Goal: Task Accomplishment & Management: Manage account settings

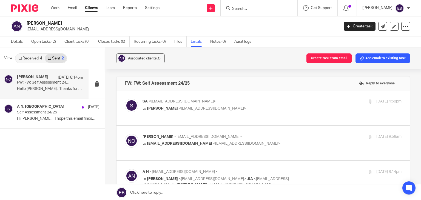
scroll to position [66, 0]
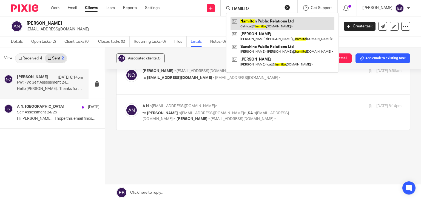
type input "HAMILTO"
click at [272, 25] on link at bounding box center [283, 23] width 104 height 13
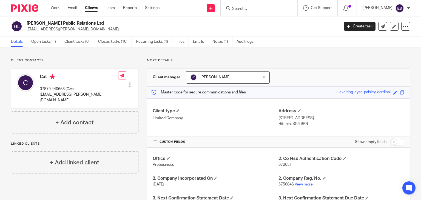
click at [250, 7] on input "Search" at bounding box center [256, 9] width 49 height 5
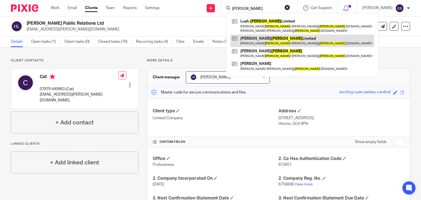
type input "mccrum"
click at [259, 41] on link at bounding box center [303, 41] width 144 height 13
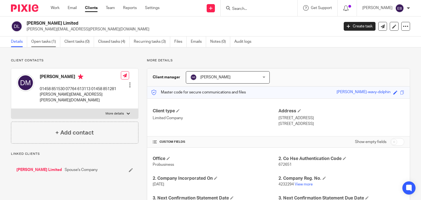
click at [44, 42] on link "Open tasks (1)" at bounding box center [45, 41] width 29 height 11
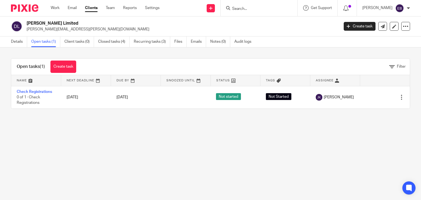
click at [254, 8] on input "Search" at bounding box center [256, 9] width 49 height 5
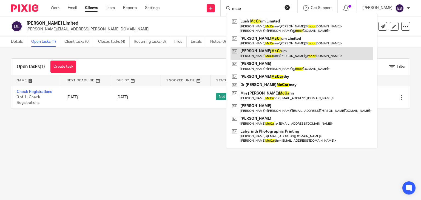
type input "mccr"
click at [263, 56] on link at bounding box center [302, 53] width 143 height 13
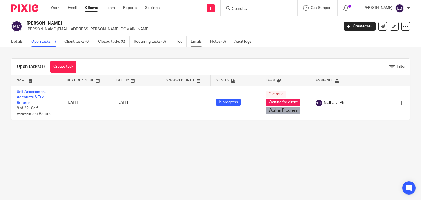
click at [196, 44] on link "Emails" at bounding box center [198, 41] width 15 height 11
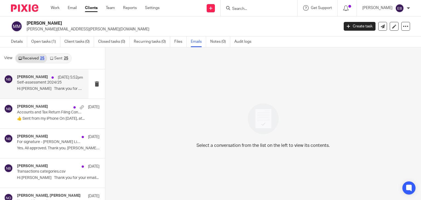
click at [36, 89] on p "Hi Nas Thank you for your email below,..." at bounding box center [50, 89] width 66 height 5
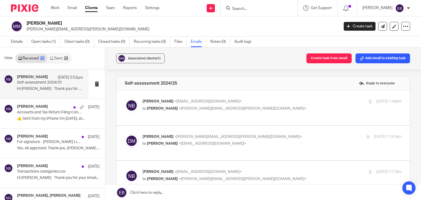
click at [268, 101] on p "Nas Bashir <nasbashir@probusinessuk.com>" at bounding box center [229, 102] width 173 height 6
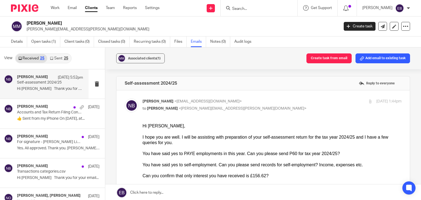
click at [251, 102] on p "Nas Bashir <nasbashir@probusinessuk.com>" at bounding box center [229, 102] width 173 height 6
checkbox input "false"
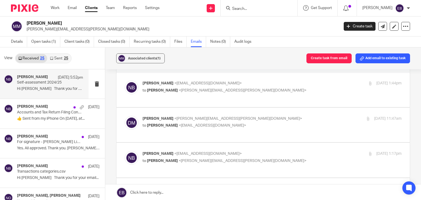
scroll to position [27, 0]
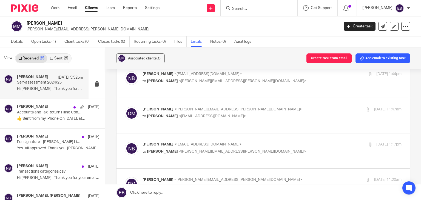
click at [251, 107] on p "David McCrum <david@mccrum.org.uk>" at bounding box center [229, 110] width 173 height 6
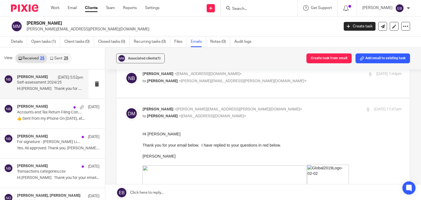
scroll to position [0, 0]
click at [251, 107] on p "David McCrum <david@mccrum.org.uk>" at bounding box center [229, 110] width 173 height 6
click at [247, 107] on p "David McCrum <david@mccrum.org.uk>" at bounding box center [229, 110] width 173 height 6
checkbox input "false"
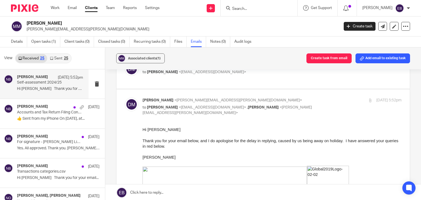
scroll to position [110, 0]
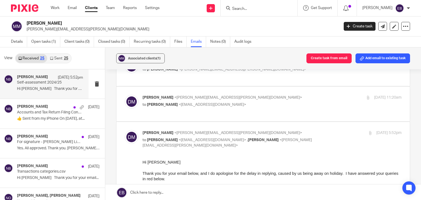
click at [327, 130] on div "David McCrum <david@mccrum.org.uk> to Nas Bashir <nasbashir@probusinessuk.com> …" at bounding box center [272, 139] width 259 height 18
checkbox input "false"
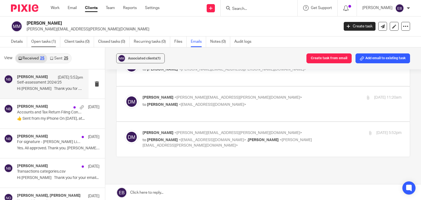
click at [49, 42] on link "Open tasks (1)" at bounding box center [45, 41] width 29 height 11
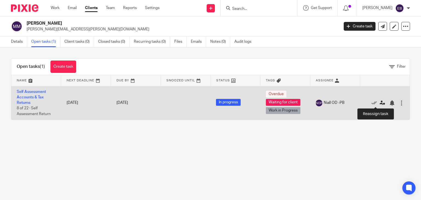
click at [380, 101] on icon at bounding box center [382, 102] width 5 height 5
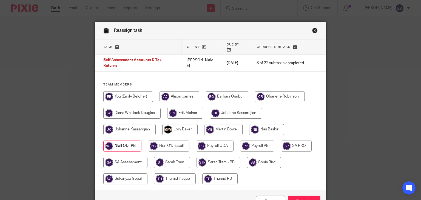
click at [264, 124] on input "radio" at bounding box center [266, 129] width 35 height 11
radio input "true"
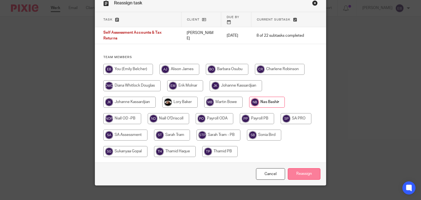
click at [296, 170] on input "Reassign" at bounding box center [304, 174] width 33 height 12
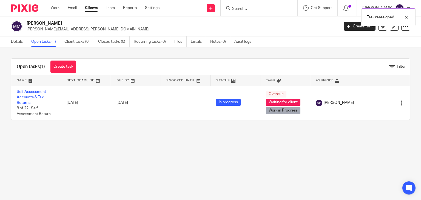
click at [256, 9] on div "Task reassigned." at bounding box center [313, 15] width 205 height 21
click at [256, 8] on div "Task reassigned." at bounding box center [313, 15] width 205 height 21
click at [247, 7] on input "Search" at bounding box center [256, 9] width 49 height 5
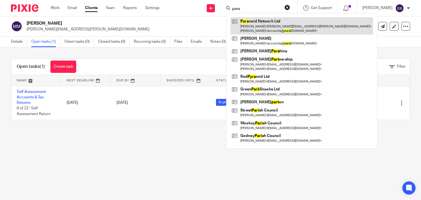
type input "para"
click at [262, 27] on link at bounding box center [302, 25] width 143 height 17
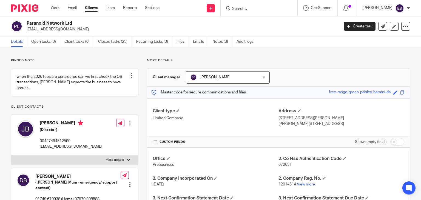
click at [248, 10] on input "Search" at bounding box center [256, 9] width 49 height 5
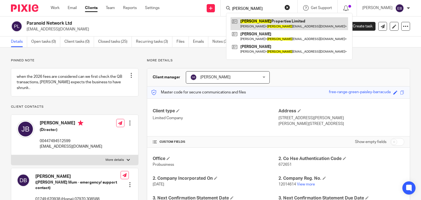
type input "lindall"
click at [258, 27] on link at bounding box center [290, 23] width 118 height 13
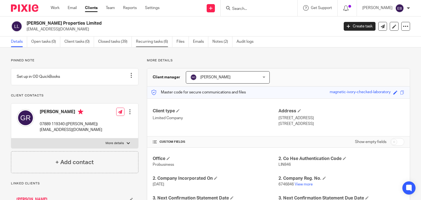
click at [152, 42] on link "Recurring tasks (6)" at bounding box center [154, 41] width 36 height 11
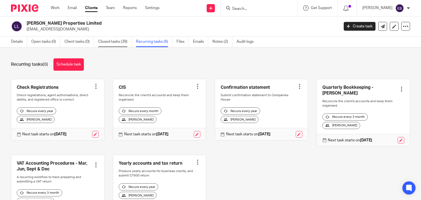
click at [115, 40] on link "Closed tasks (39)" at bounding box center [115, 41] width 34 height 11
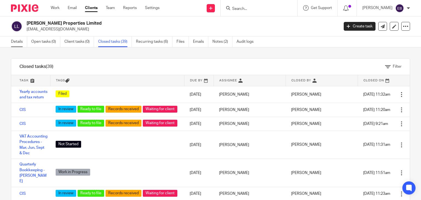
click at [13, 43] on link "Details" at bounding box center [19, 41] width 16 height 11
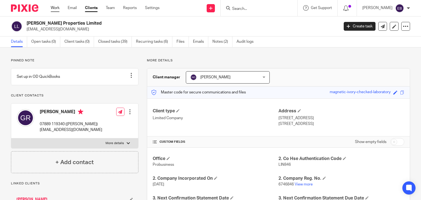
click at [58, 10] on link "Work" at bounding box center [55, 7] width 9 height 5
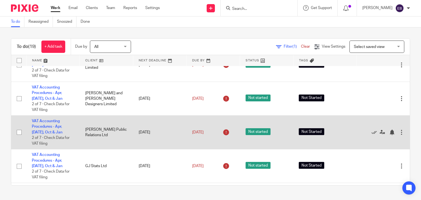
scroll to position [137, 0]
